Goal: Task Accomplishment & Management: Use online tool/utility

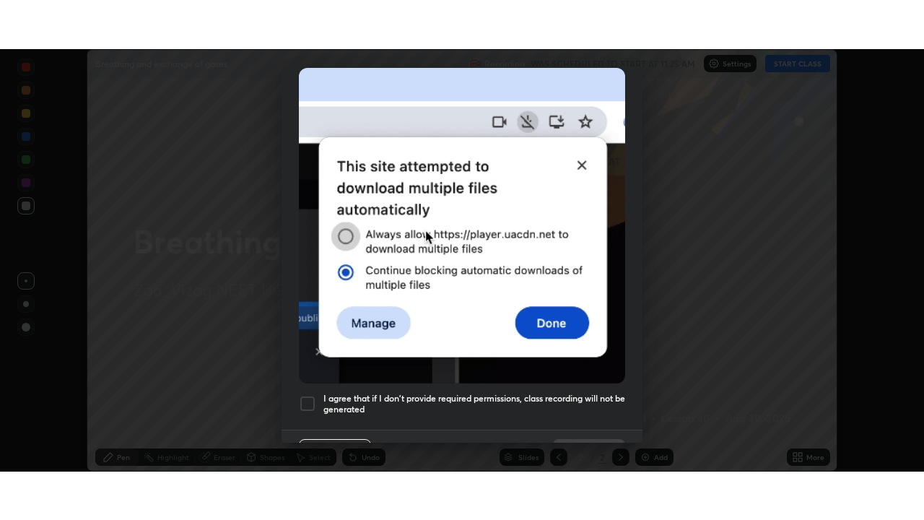
scroll to position [346, 0]
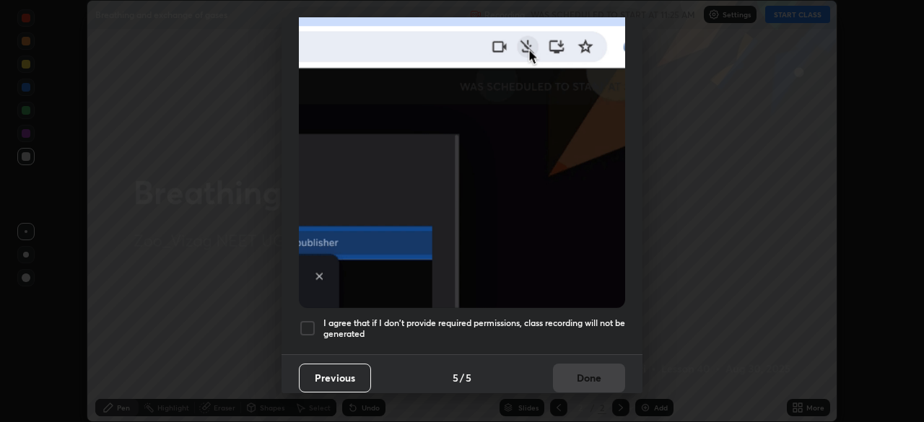
click at [310, 321] on div at bounding box center [307, 328] width 17 height 17
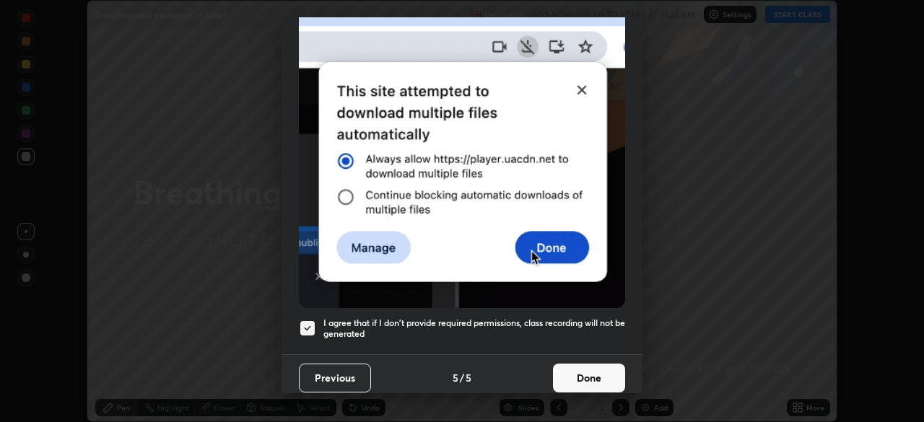
click at [588, 370] on button "Done" at bounding box center [589, 378] width 72 height 29
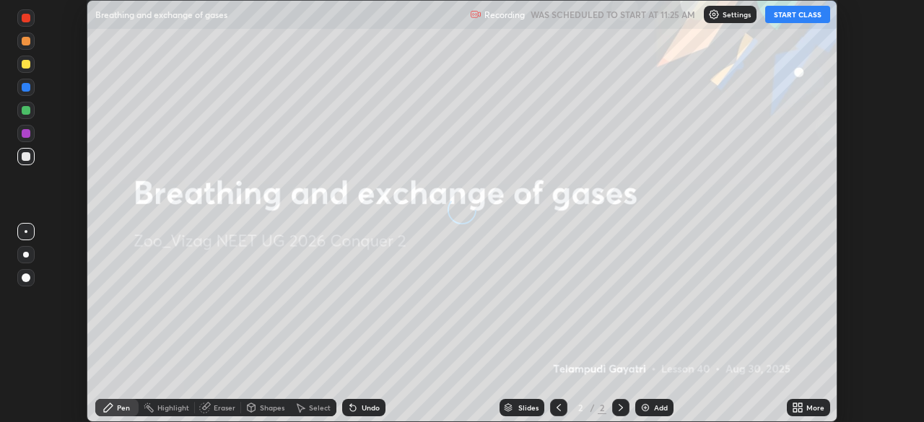
click at [803, 20] on button "START CLASS" at bounding box center [797, 14] width 65 height 17
click at [800, 411] on icon at bounding box center [800, 411] width 4 height 4
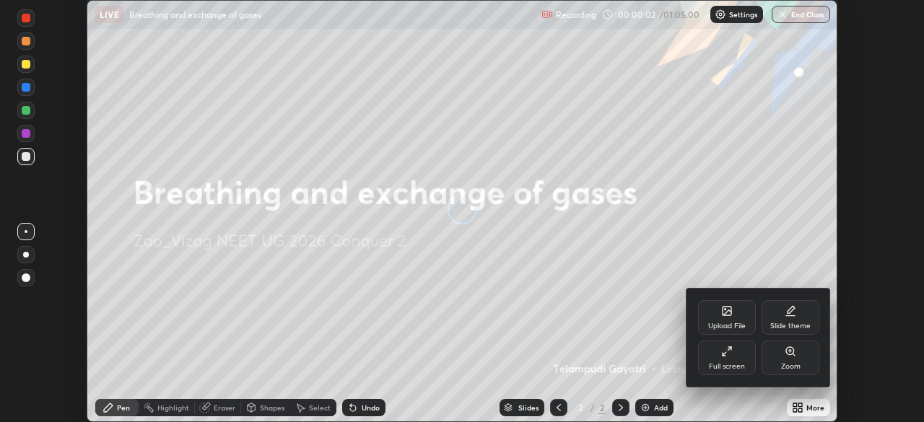
click at [724, 354] on icon at bounding box center [725, 354] width 4 height 4
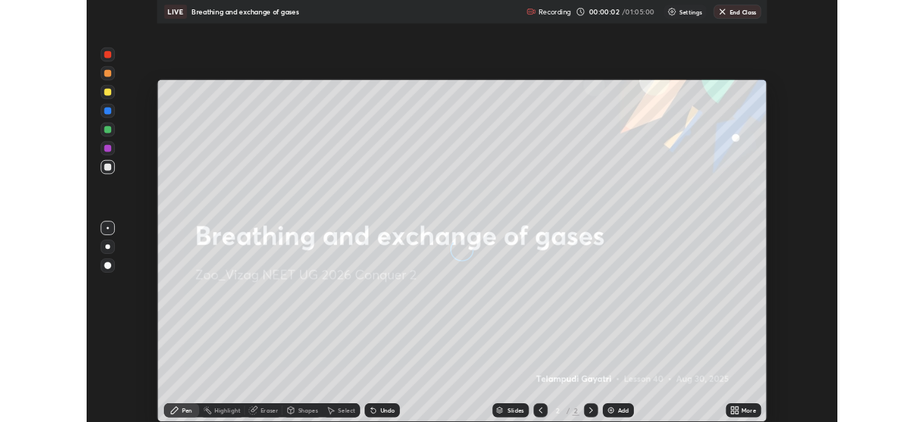
scroll to position [520, 924]
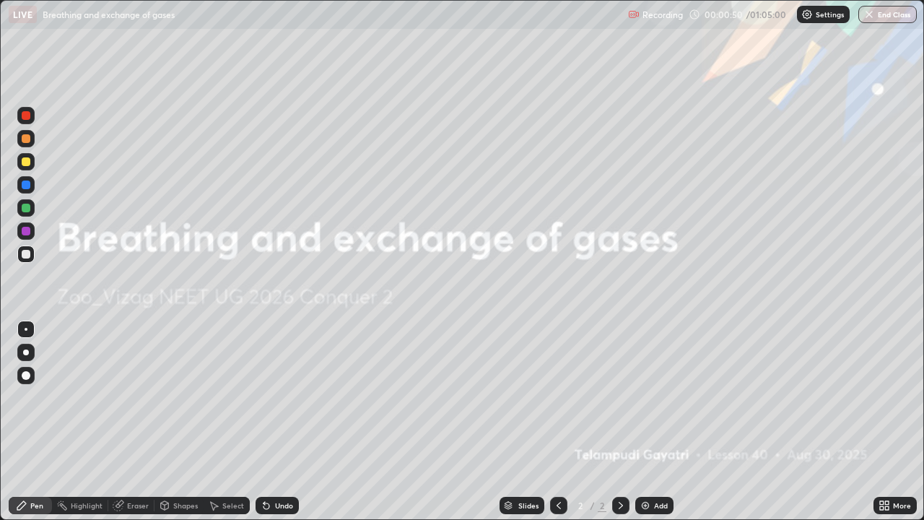
click at [642, 422] on img at bounding box center [646, 506] width 12 height 12
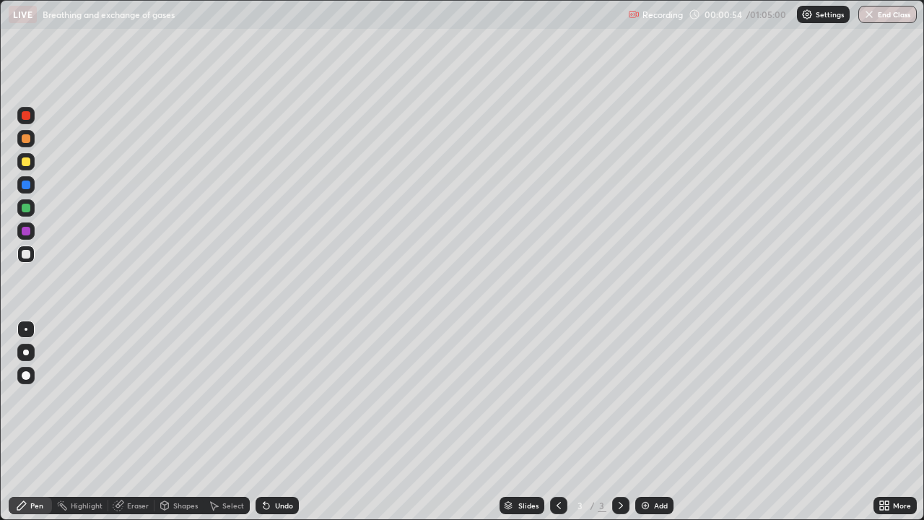
click at [132, 422] on div "Eraser" at bounding box center [131, 505] width 46 height 17
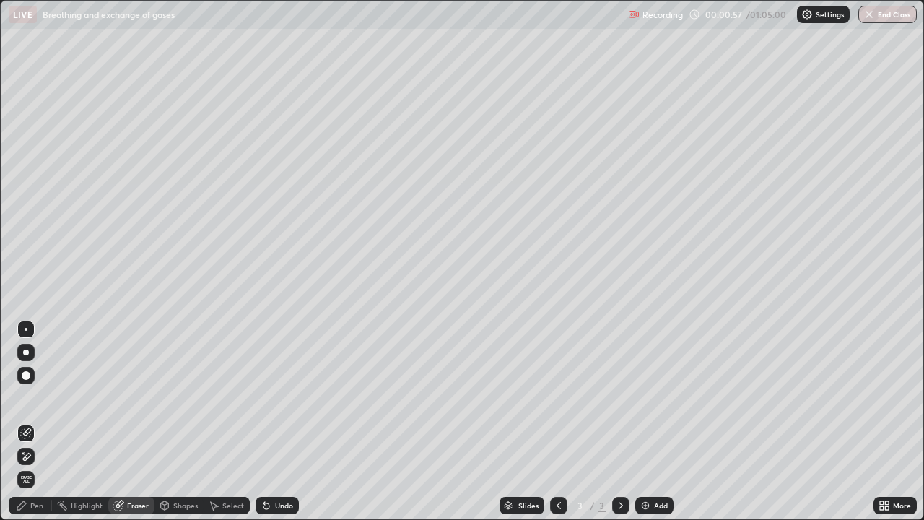
click at [31, 422] on div "Pen" at bounding box center [30, 505] width 43 height 17
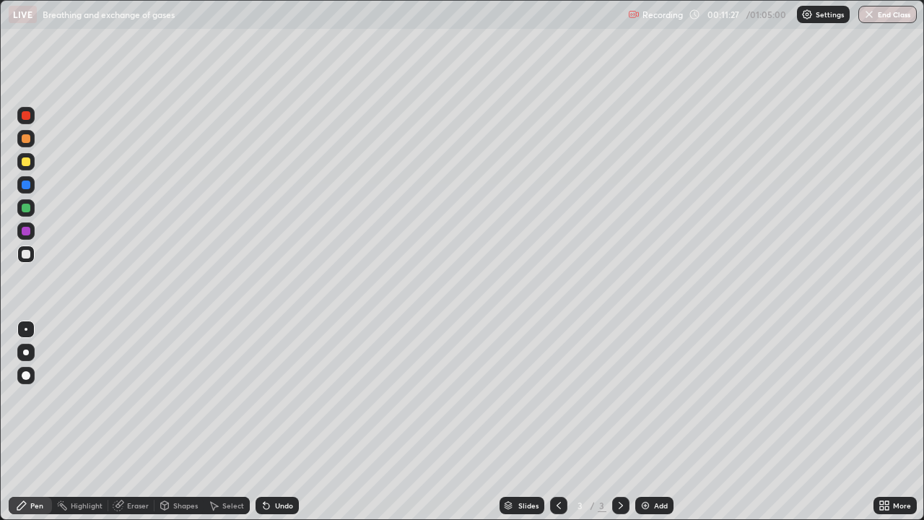
click at [643, 422] on img at bounding box center [646, 506] width 12 height 12
click at [126, 422] on div "Eraser" at bounding box center [131, 505] width 46 height 17
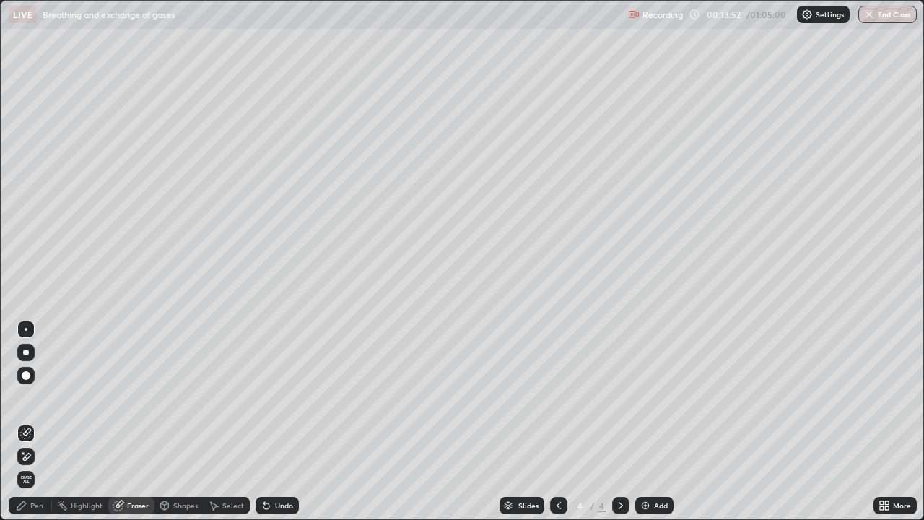
click at [37, 422] on div "Pen" at bounding box center [36, 505] width 13 height 7
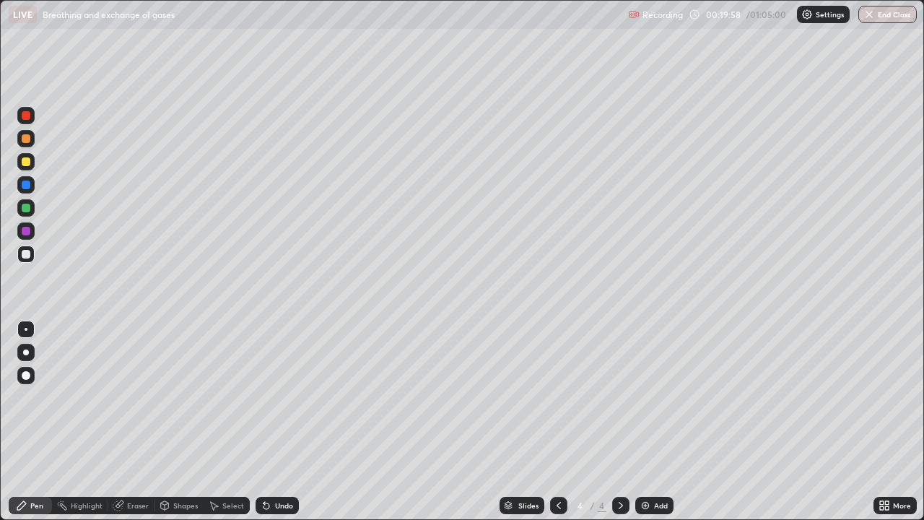
click at [171, 422] on div "Shapes" at bounding box center [178, 505] width 49 height 17
click at [124, 422] on div "Eraser" at bounding box center [131, 505] width 46 height 17
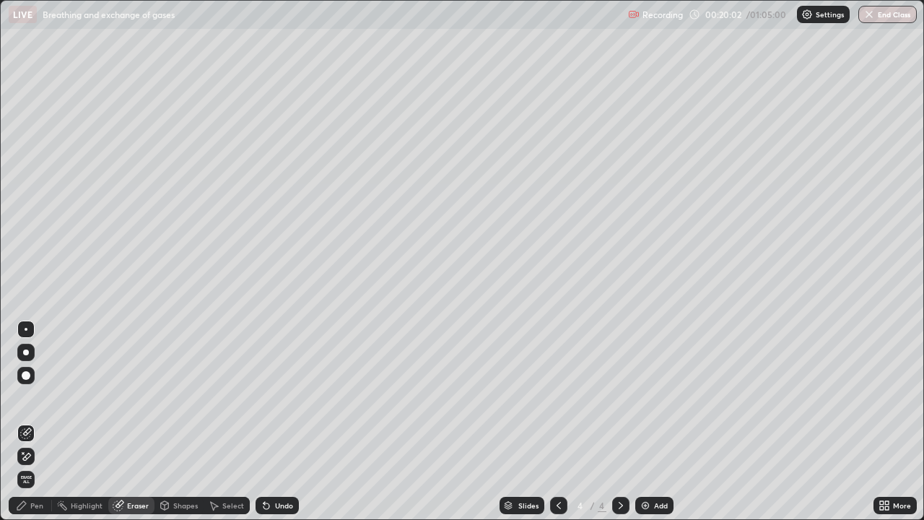
click at [35, 422] on div "Pen" at bounding box center [36, 505] width 13 height 7
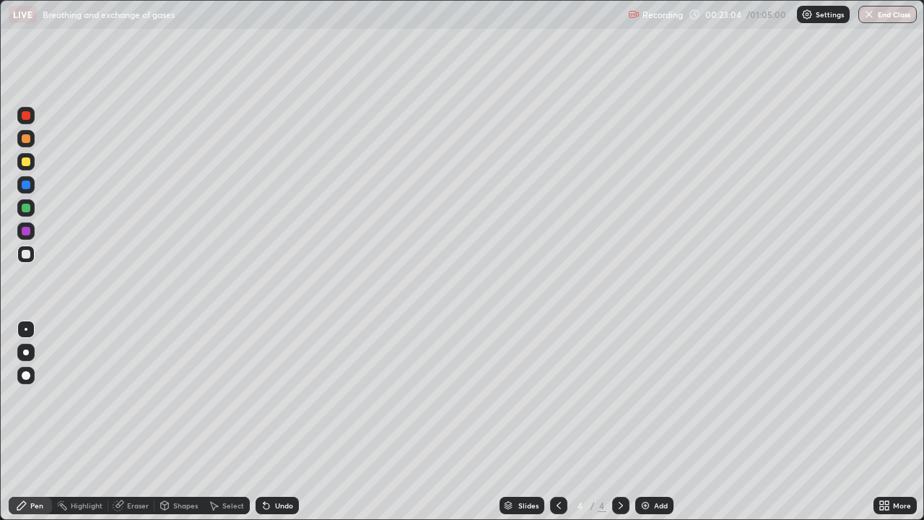
click at [555, 422] on div at bounding box center [558, 505] width 17 height 29
click at [617, 422] on icon at bounding box center [621, 506] width 12 height 12
click at [645, 422] on img at bounding box center [646, 506] width 12 height 12
click at [27, 165] on div at bounding box center [26, 161] width 9 height 9
click at [22, 254] on div at bounding box center [26, 254] width 9 height 9
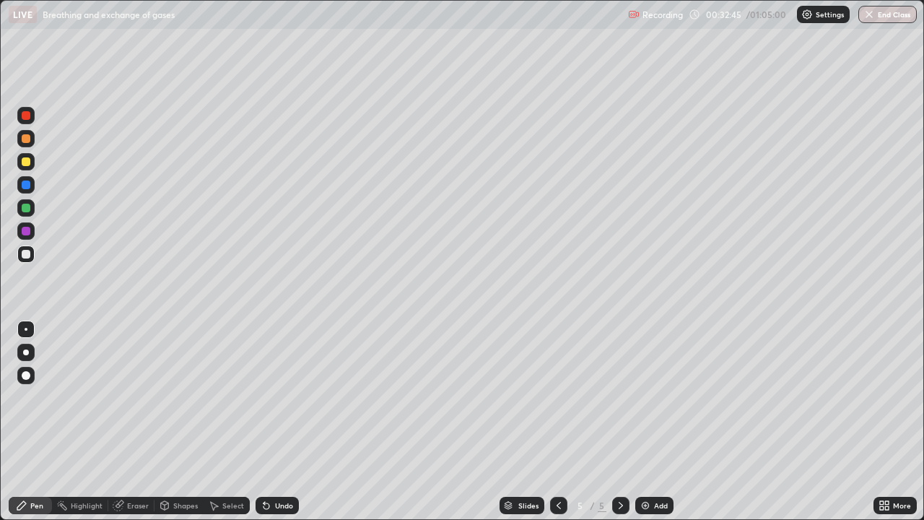
click at [26, 162] on div at bounding box center [26, 161] width 9 height 9
click at [880, 422] on icon at bounding box center [882, 508] width 4 height 4
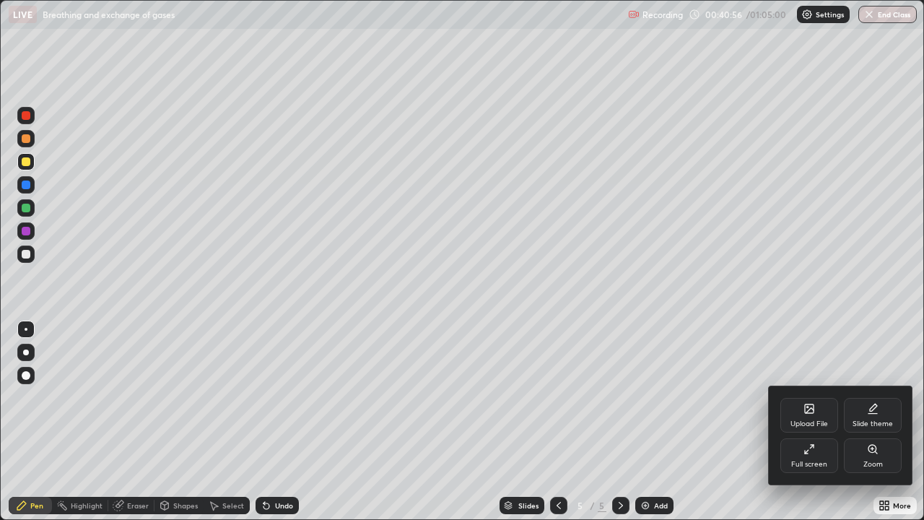
click at [803, 422] on icon at bounding box center [809, 449] width 12 height 12
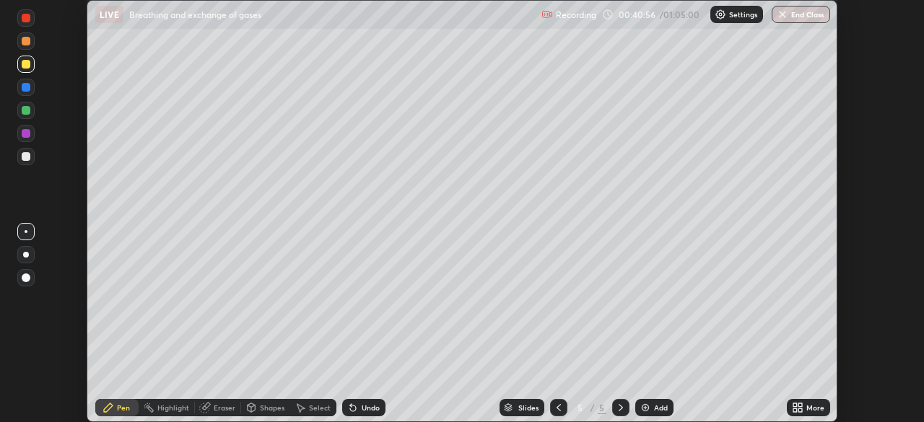
scroll to position [71763, 71261]
